Goal: Check status: Check status

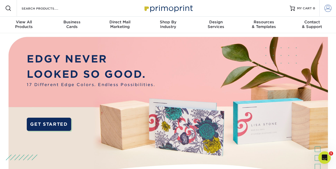
click at [328, 7] on span at bounding box center [327, 8] width 7 height 7
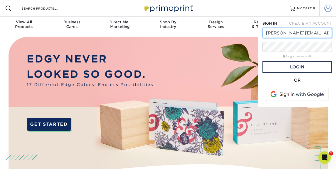
type input "[PERSON_NAME][EMAIL_ADDRESS][DOMAIN_NAME]"
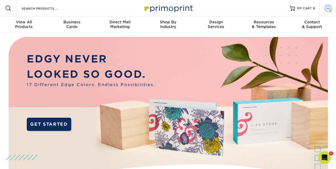
click at [329, 8] on span at bounding box center [327, 8] width 7 height 7
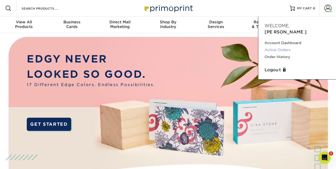
click at [273, 46] on link "Active Orders" at bounding box center [296, 49] width 65 height 7
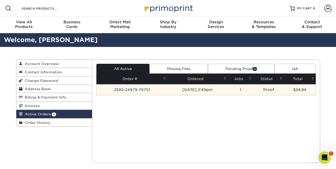
click at [247, 88] on td "1" at bounding box center [240, 89] width 25 height 11
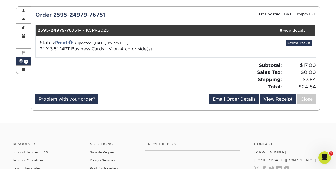
scroll to position [54, 0]
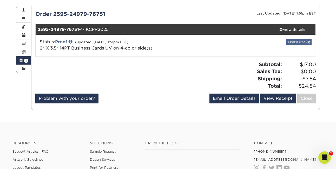
click at [295, 40] on link "Review Proof(s)" at bounding box center [298, 42] width 25 height 6
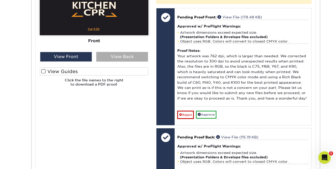
scroll to position [254, 0]
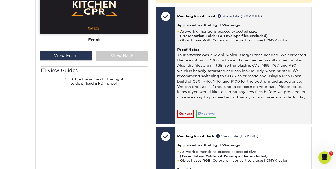
click at [212, 110] on link "Approve" at bounding box center [206, 114] width 21 height 8
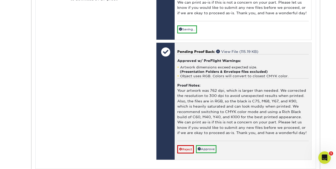
scroll to position [342, 0]
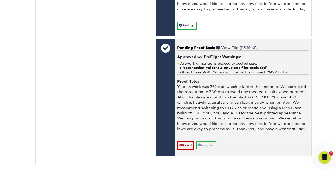
click at [207, 141] on link "Approve" at bounding box center [206, 145] width 21 height 8
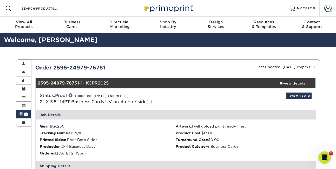
scroll to position [0, 0]
click at [280, 81] on span at bounding box center [281, 83] width 4 height 4
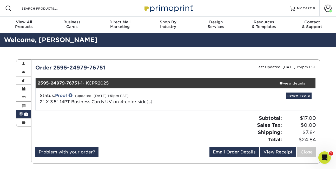
click at [26, 112] on link "Active Orders 1" at bounding box center [23, 114] width 15 height 8
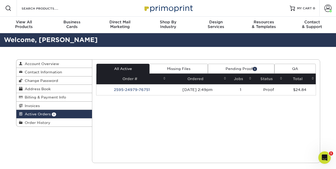
click at [254, 66] on link "Pending Proof 1" at bounding box center [241, 69] width 66 height 10
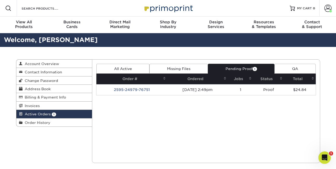
click at [256, 67] on link "Pending Proof 1" at bounding box center [241, 69] width 66 height 10
click at [325, 9] on span at bounding box center [327, 8] width 7 height 7
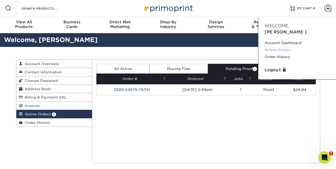
click at [269, 46] on link "Active Orders" at bounding box center [296, 49] width 65 height 7
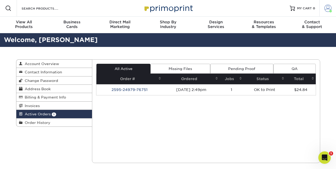
click at [328, 7] on span at bounding box center [327, 8] width 7 height 7
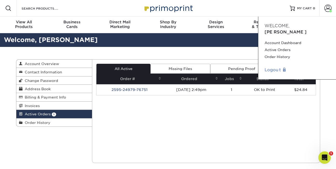
click at [269, 67] on link "Logout" at bounding box center [296, 70] width 65 height 6
